Goal: Communication & Community: Answer question/provide support

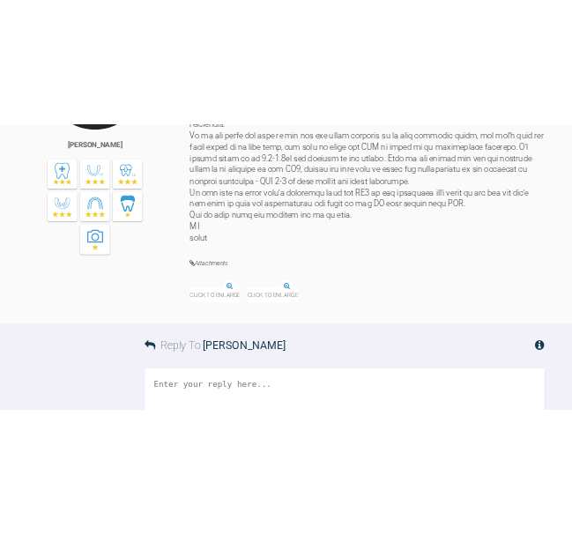
scroll to position [2557, 0]
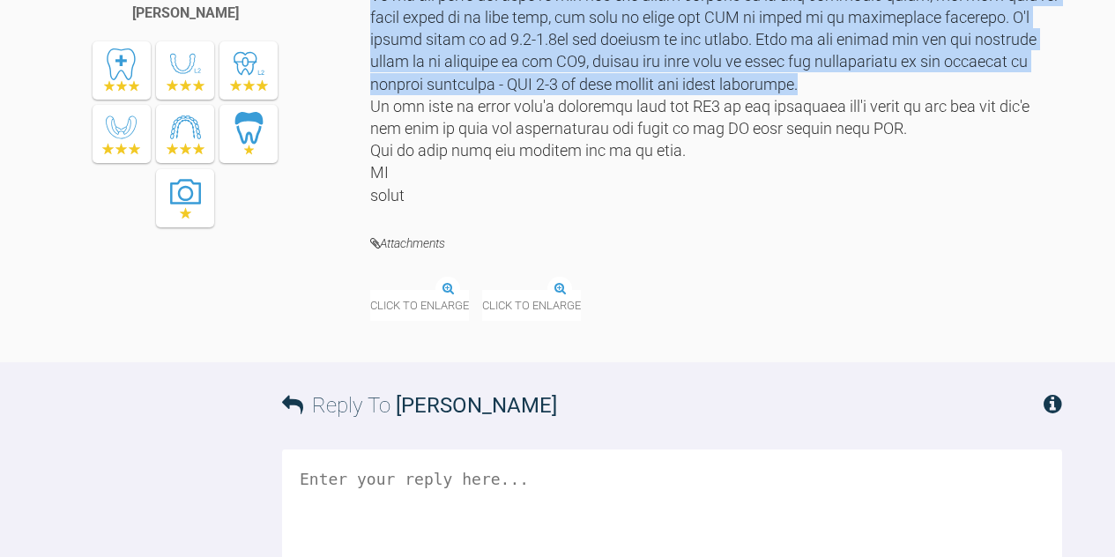
drag, startPoint x: 755, startPoint y: 401, endPoint x: 371, endPoint y: 305, distance: 395.3
click at [371, 206] on div at bounding box center [716, 6] width 692 height 400
copy div "So on the lower you need to ask for the lower centrals to me your landmark teet…"
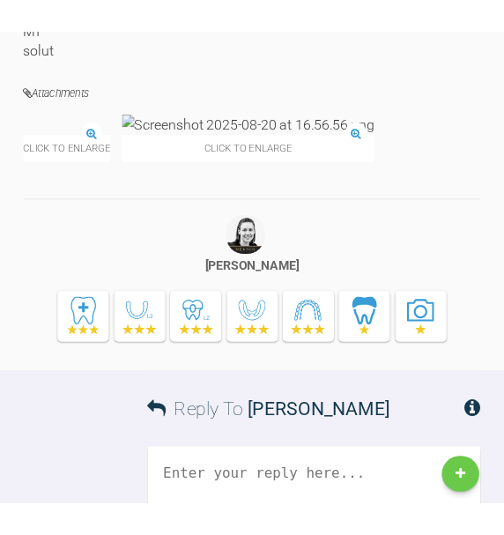
scroll to position [3791, 0]
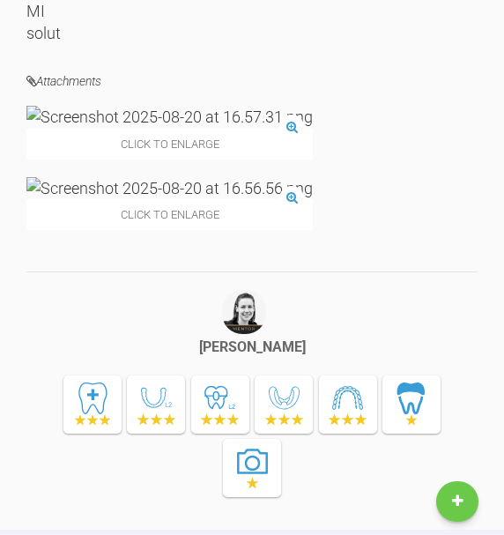
scroll to position [3879, 0]
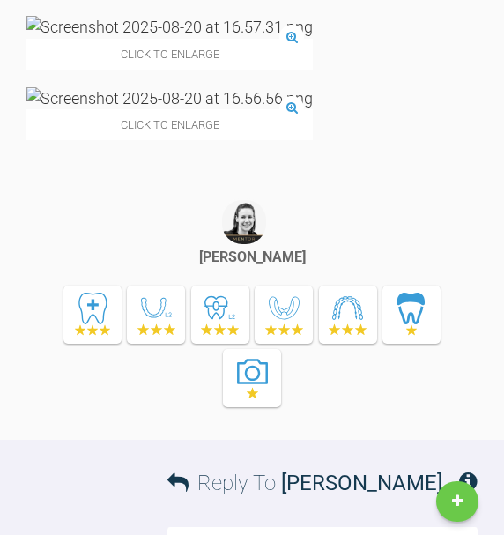
scroll to position [3967, 0]
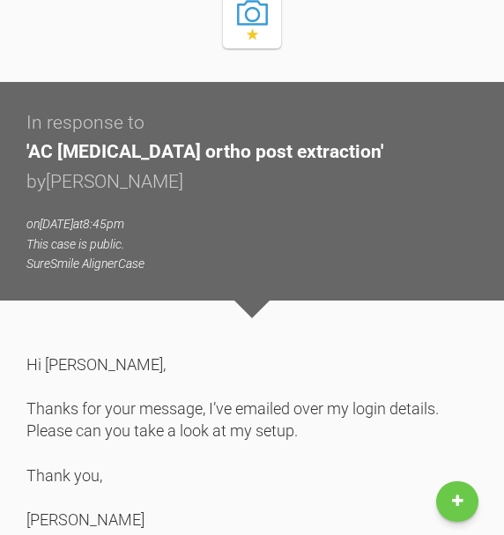
scroll to position [2292, 0]
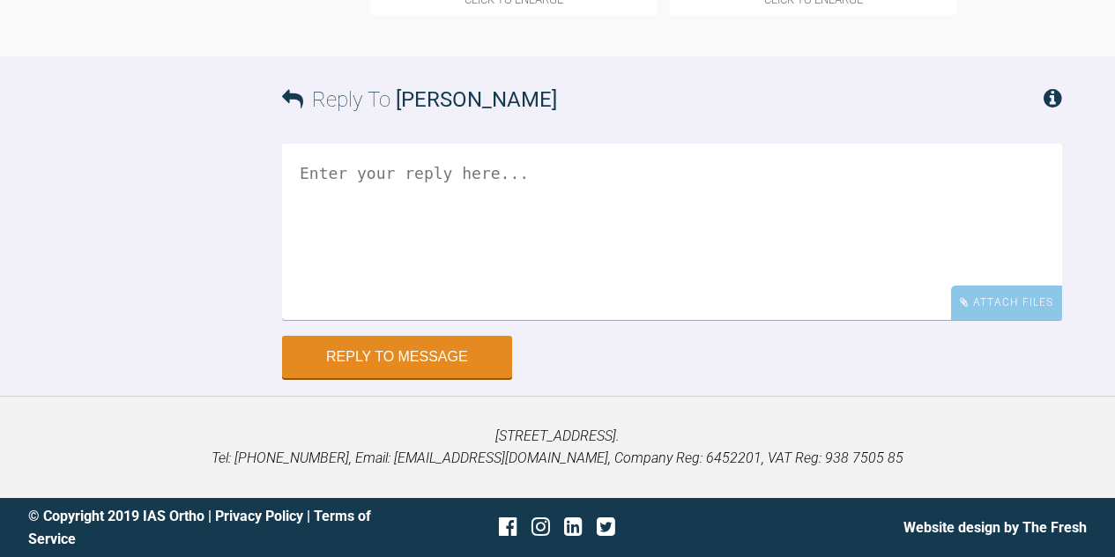
scroll to position [2921, 0]
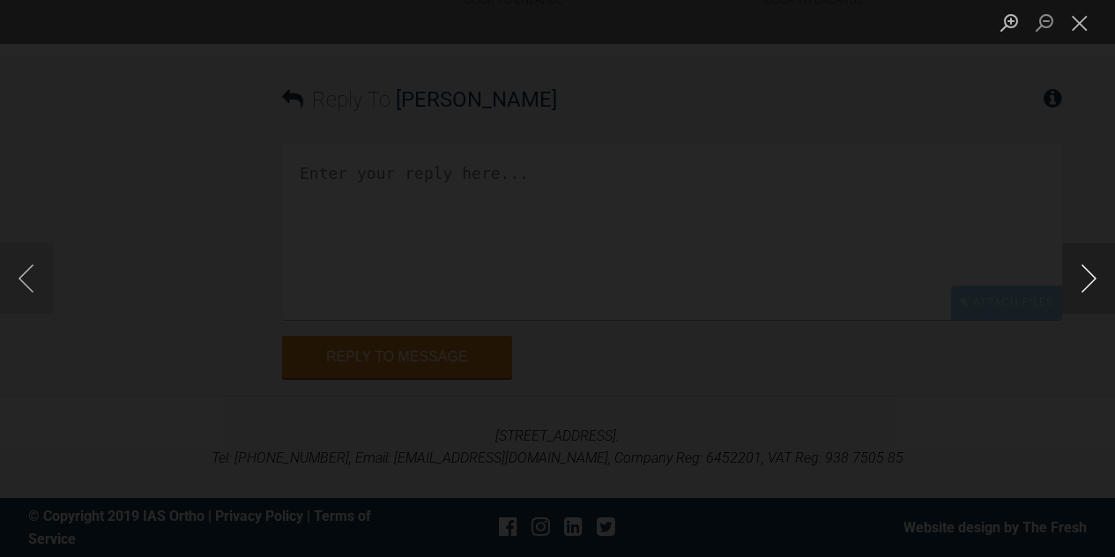
click at [1092, 270] on button "Next image" at bounding box center [1088, 278] width 53 height 71
click at [1076, 24] on button "Close lightbox" at bounding box center [1079, 22] width 35 height 31
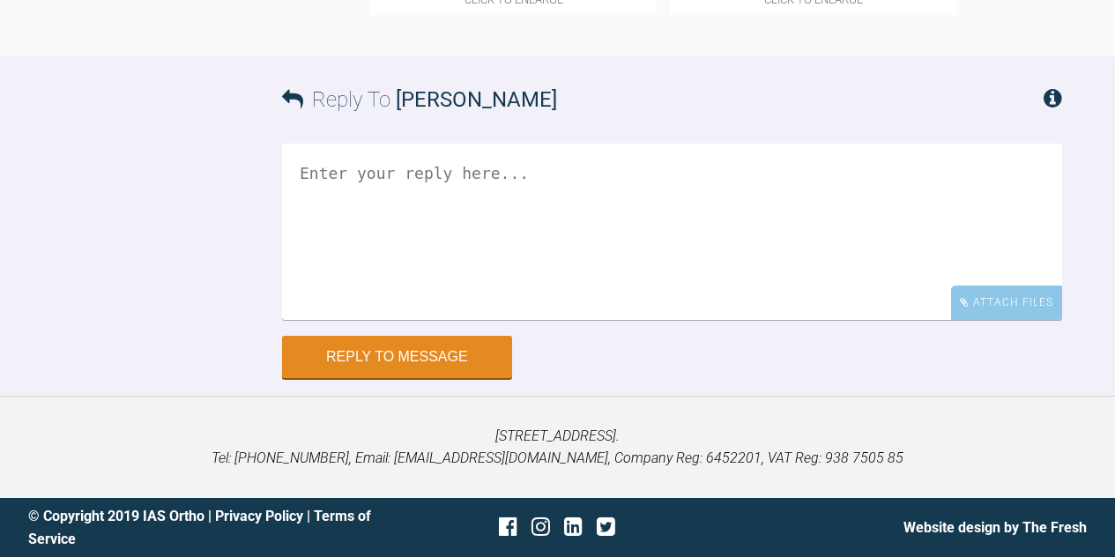
scroll to position [3185, 0]
click at [409, 320] on textarea at bounding box center [672, 232] width 780 height 176
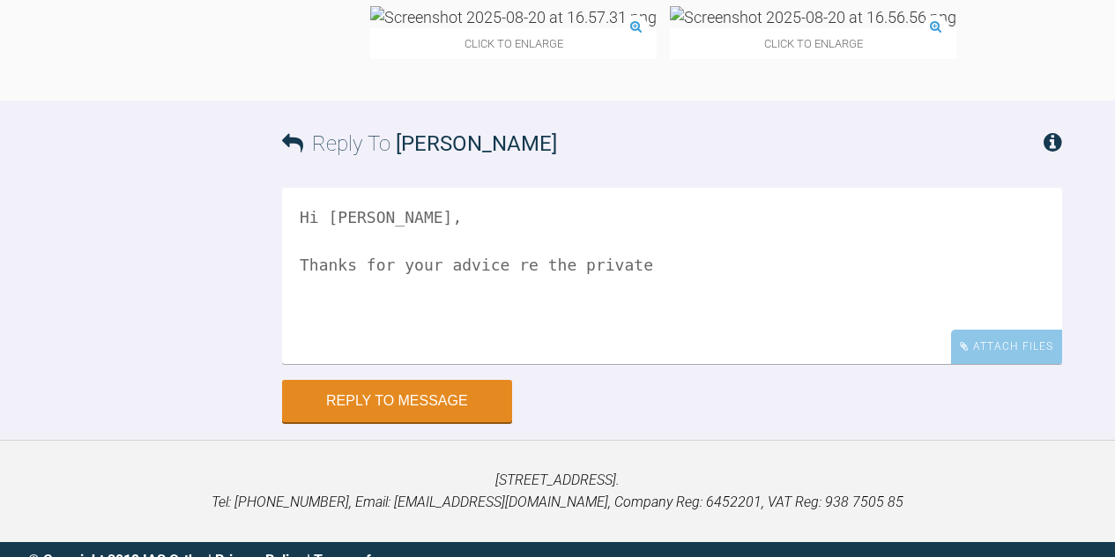
scroll to position [3009, 0]
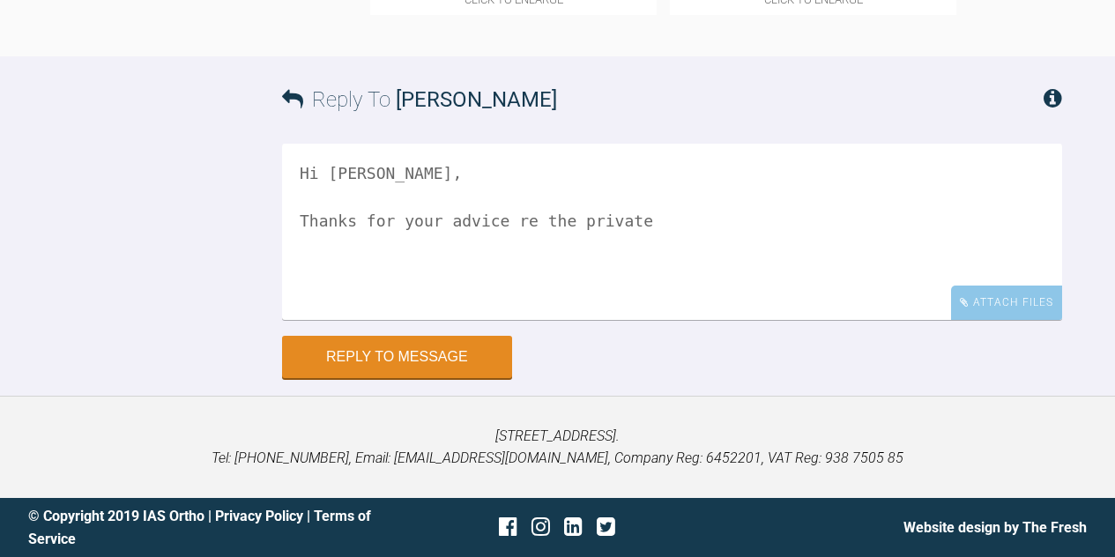
drag, startPoint x: 622, startPoint y: 488, endPoint x: 399, endPoint y: 484, distance: 222.2
click at [399, 320] on textarea "Hi [PERSON_NAME], Thanks for your advice re the private" at bounding box center [672, 232] width 780 height 176
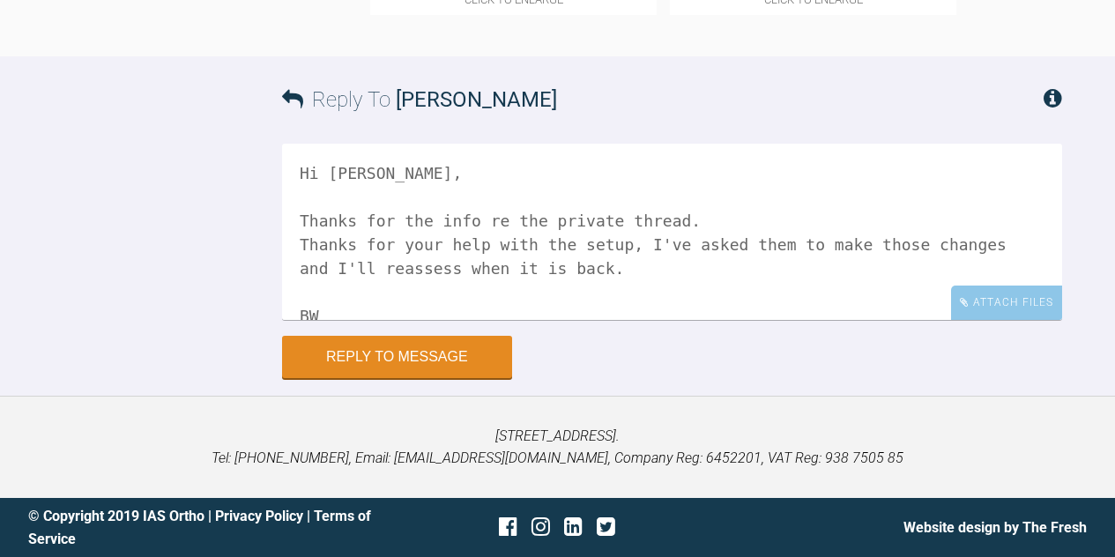
scroll to position [3273, 0]
type textarea "Hi [PERSON_NAME], Thanks for the info re the private thread. Thanks for your he…"
click at [395, 352] on button "Reply to Message" at bounding box center [397, 359] width 230 height 42
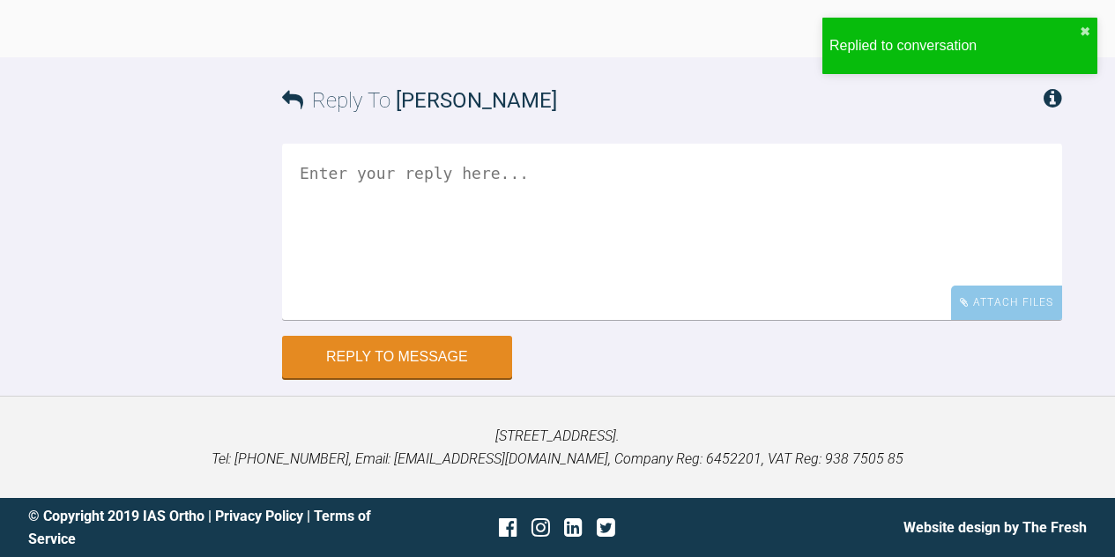
scroll to position [3576, 0]
